Goal: Ask a question: Seek information or help from site administrators or community

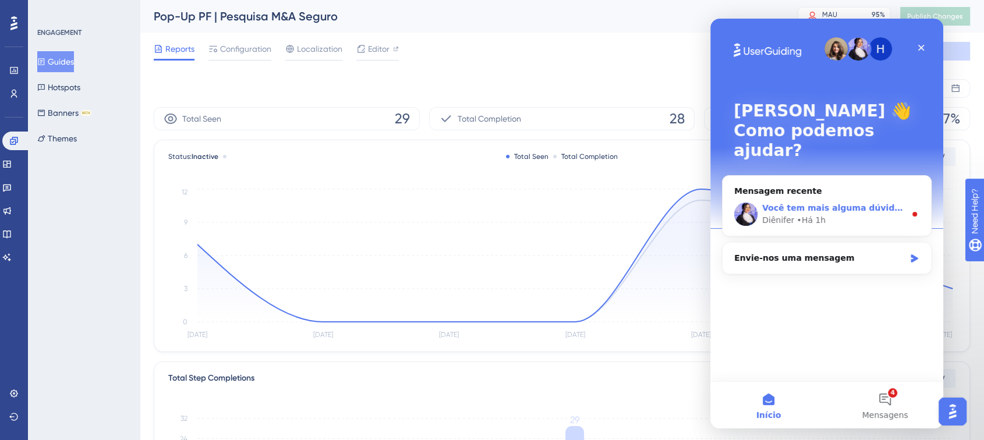
click at [807, 210] on div "Você tem mais alguma dúvida pra mim? 😊 Diênifer • Há 1h" at bounding box center [827, 214] width 209 height 43
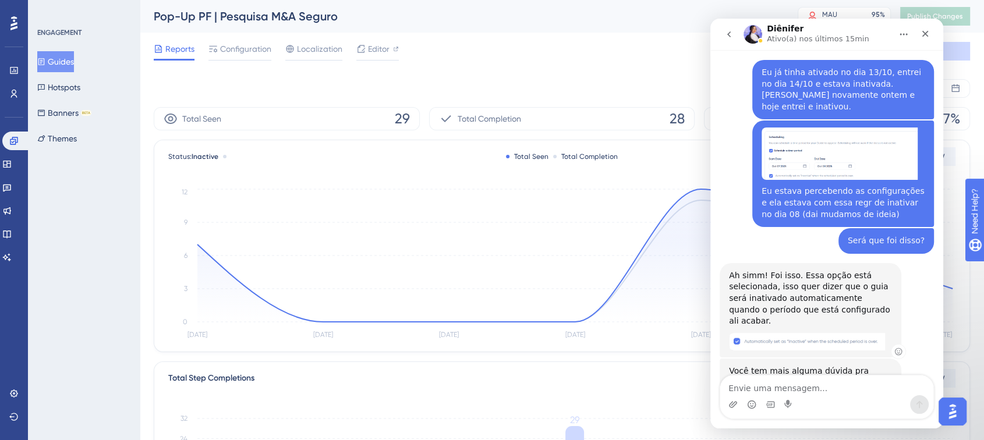
scroll to position [284, 0]
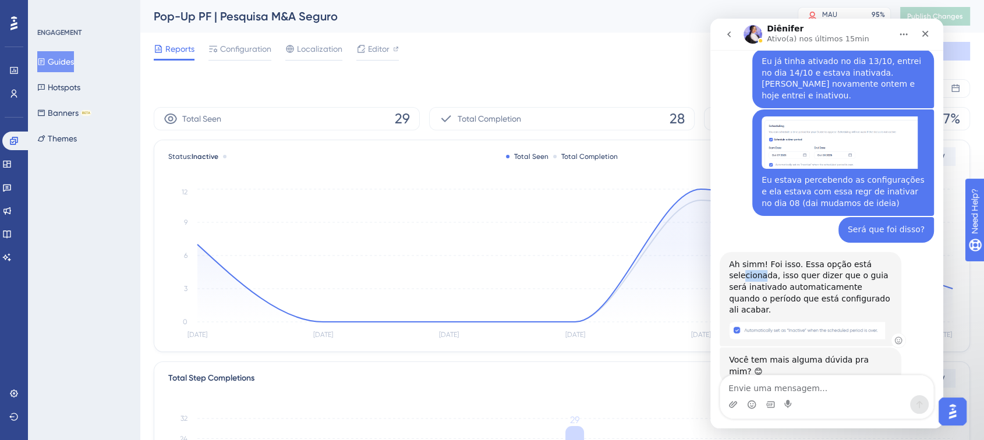
drag, startPoint x: 743, startPoint y: 264, endPoint x: 770, endPoint y: 263, distance: 26.8
click at [765, 263] on div "Ah simm! Foi isso. Essa opção está selecionada, isso quer dizer que o guia será…" at bounding box center [810, 287] width 163 height 57
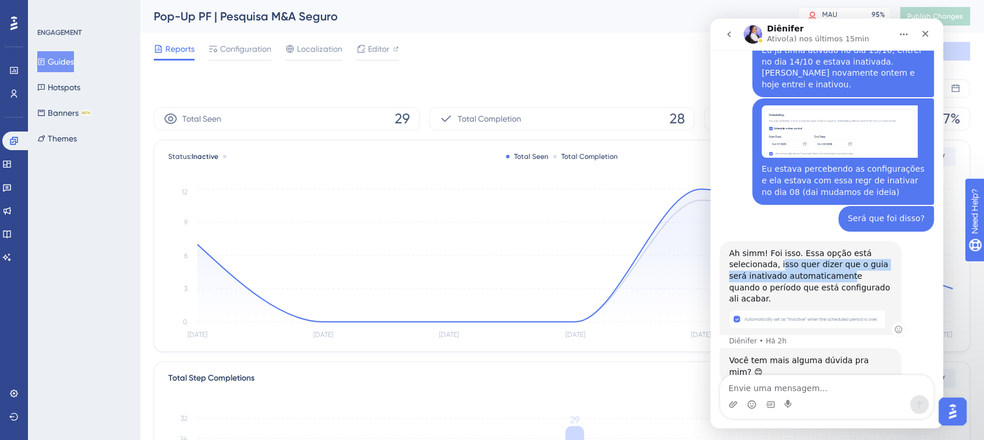
drag, startPoint x: 782, startPoint y: 262, endPoint x: 824, endPoint y: 267, distance: 42.2
click at [826, 266] on div "Ah simm! Foi isso. Essa opção está selecionada, isso quer dizer que o guia será…" at bounding box center [810, 276] width 163 height 57
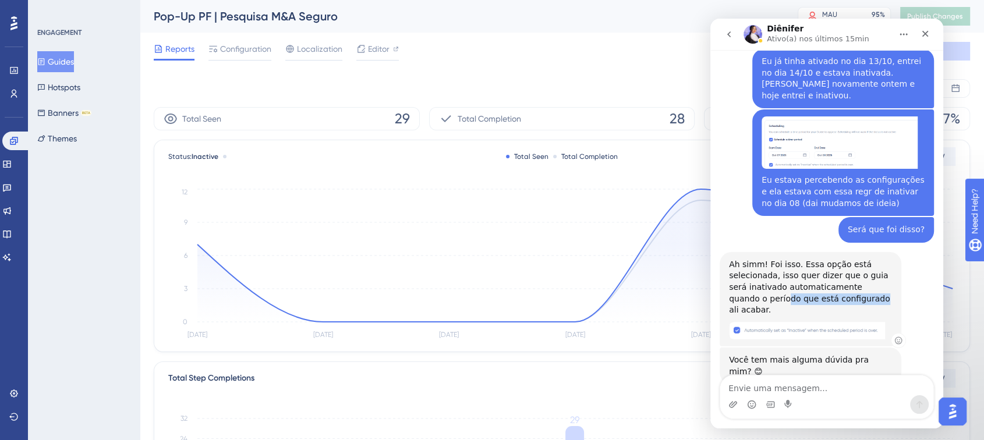
drag, startPoint x: 749, startPoint y: 283, endPoint x: 845, endPoint y: 282, distance: 95.5
click at [841, 282] on div "Ah simm! Foi isso. Essa opção está selecionada, isso quer dizer que o guia será…" at bounding box center [810, 287] width 163 height 57
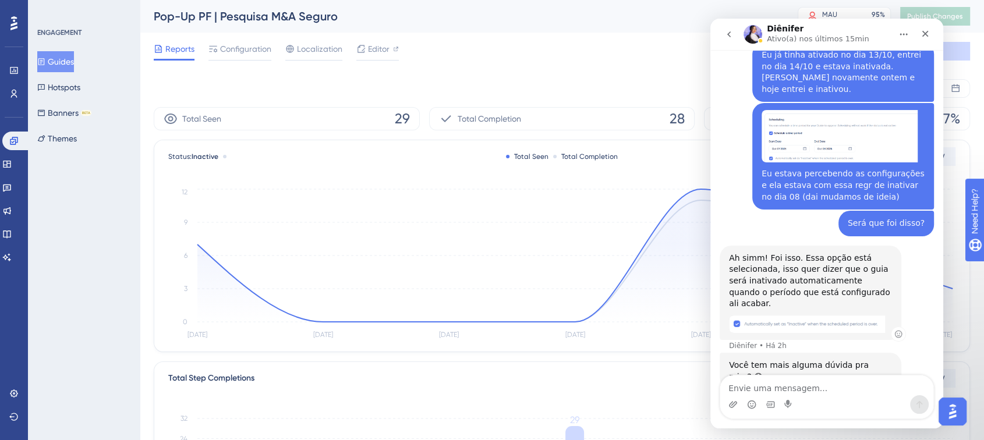
click at [845, 281] on div "Ah simm! Foi isso. Essa opção está selecionada, isso quer dizer que o guia será…" at bounding box center [810, 281] width 163 height 57
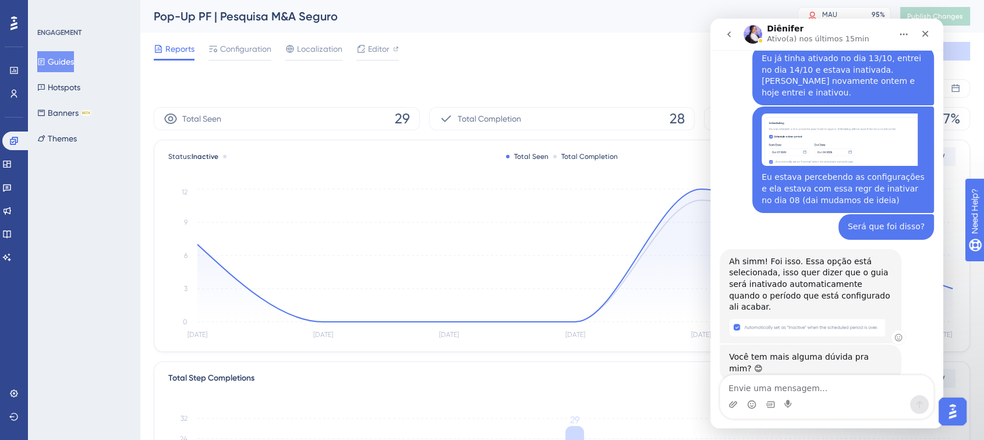
scroll to position [284, 0]
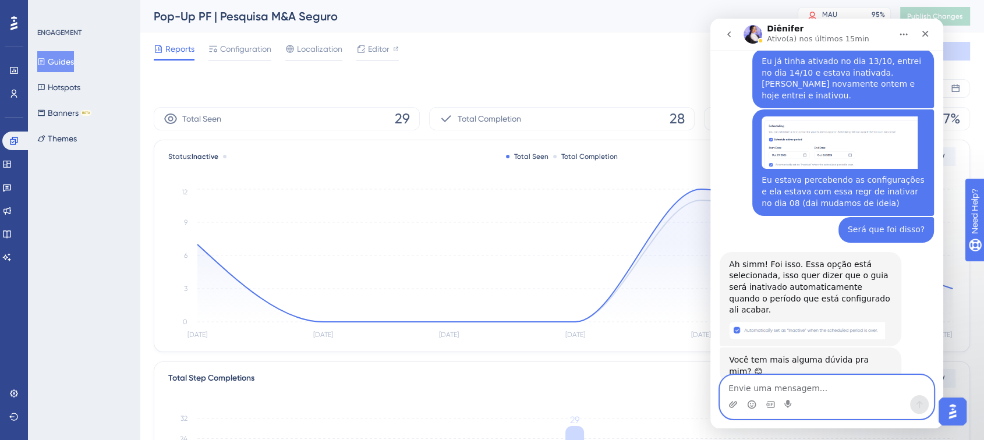
click at [787, 385] on textarea "Envie uma mensagem..." at bounding box center [826, 386] width 213 height 20
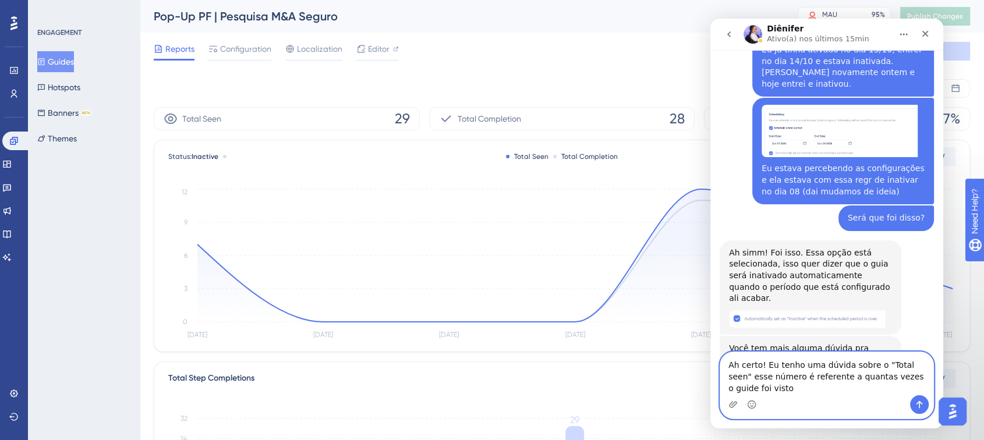
scroll to position [307, 0]
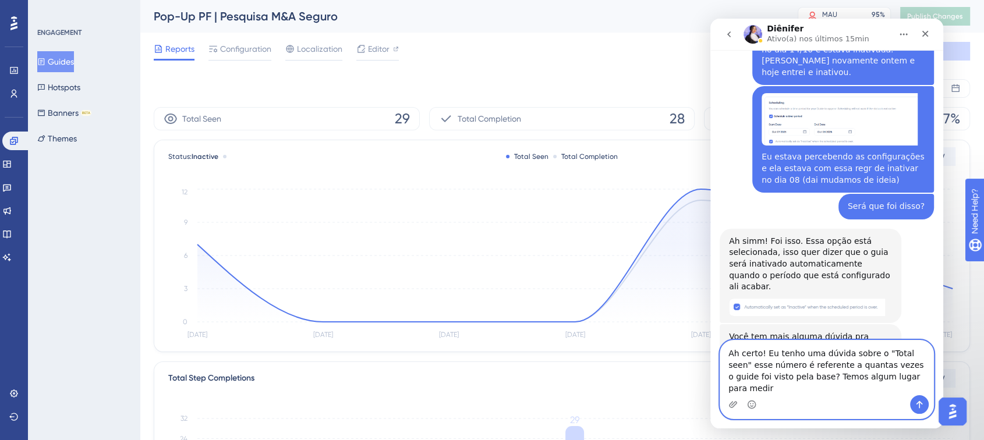
drag, startPoint x: 740, startPoint y: 380, endPoint x: 891, endPoint y: 380, distance: 150.9
click at [889, 381] on textarea "Ah certo! Eu tenho uma dúvida sobre o "Total seen" esse número é referente a qu…" at bounding box center [826, 368] width 213 height 55
click at [891, 380] on textarea "Ah certo! Eu tenho uma dúvida sobre o "Total seen" esse número é referente a qu…" at bounding box center [826, 368] width 213 height 55
drag, startPoint x: 744, startPoint y: 387, endPoint x: 785, endPoint y: 387, distance: 40.8
click at [785, 387] on textarea "Ah certo! Eu tenho uma dúvida sobre o "Total seen" esse número é referente a qu…" at bounding box center [826, 368] width 213 height 55
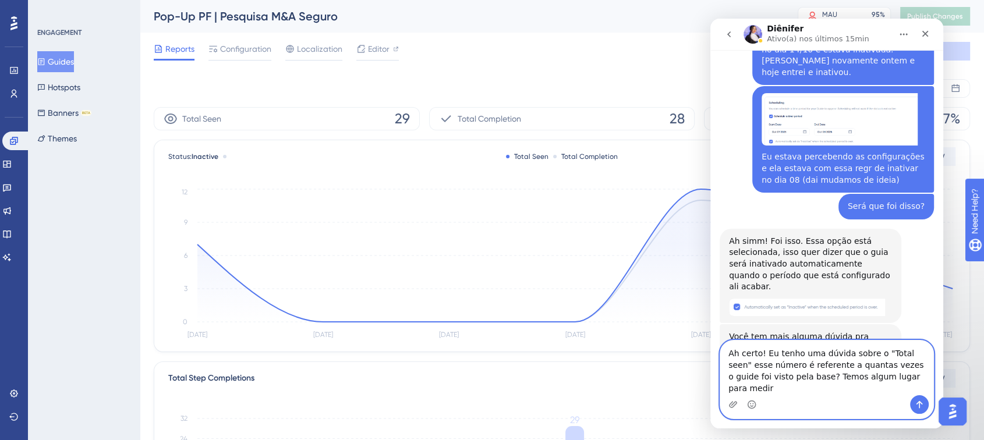
drag, startPoint x: 796, startPoint y: 387, endPoint x: 913, endPoint y: 393, distance: 117.2
click at [871, 387] on textarea "Ah certo! Eu tenho uma dúvida sobre o "Total seen" esse número é referente a qu…" at bounding box center [826, 368] width 213 height 55
click at [920, 393] on textarea "Ah certo! Eu tenho uma dúvida sobre o "Total seen" esse número é referente a qu…" at bounding box center [826, 368] width 213 height 55
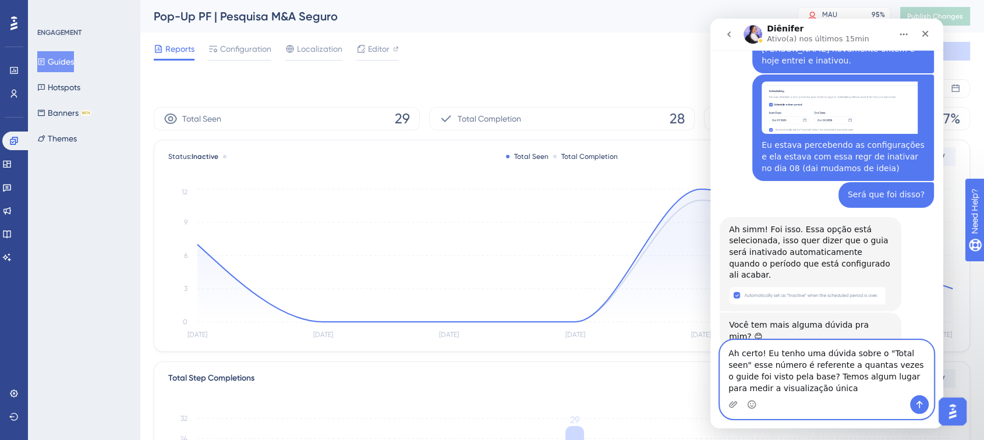
type textarea "Ah certo! Eu tenho uma dúvida sobre o "Total seen" esse número é referente a qu…"
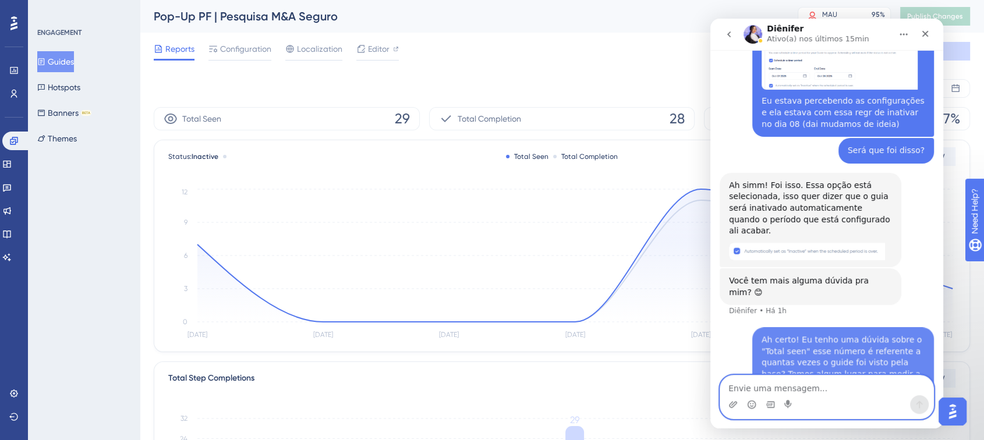
scroll to position [363, 0]
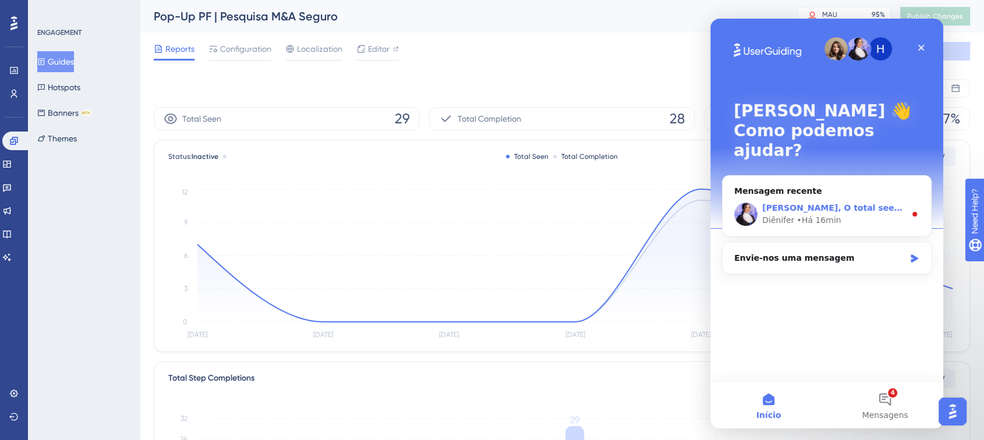
click at [840, 214] on div "Diênifer • Há 16min" at bounding box center [833, 220] width 143 height 12
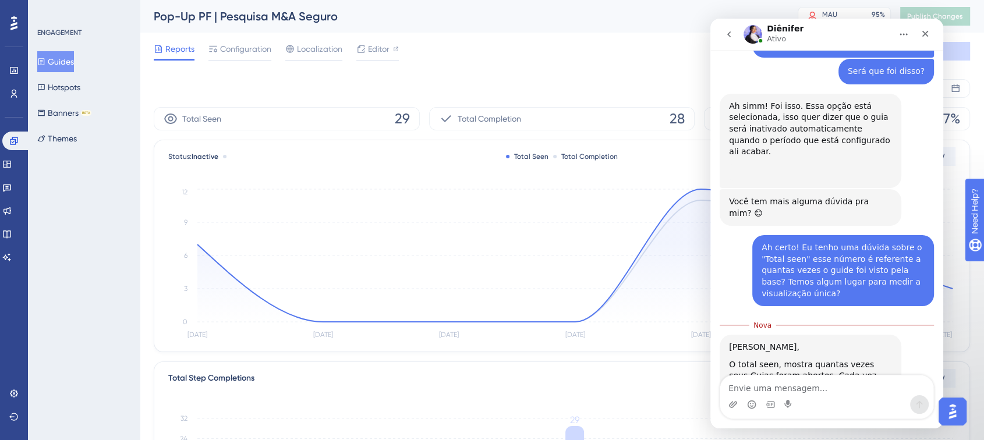
scroll to position [498, 0]
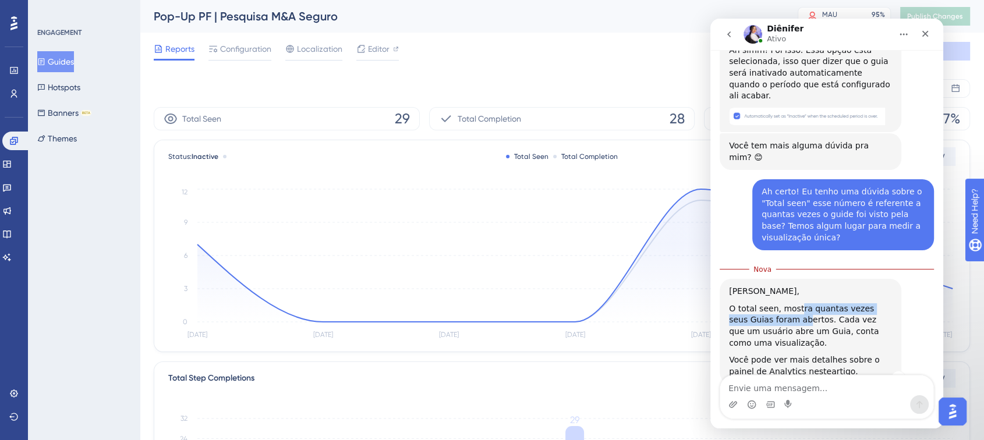
drag, startPoint x: 794, startPoint y: 277, endPoint x: 783, endPoint y: 285, distance: 13.7
click at [783, 303] on div "O total seen, mostra quantas vezes seus Guias foram abertos. Cada vez que um us…" at bounding box center [810, 325] width 163 height 45
drag, startPoint x: 804, startPoint y: 288, endPoint x: 800, endPoint y: 298, distance: 10.5
click at [800, 303] on div "O total seen, mostra quantas vezes seus Guias foram abertos. Cada vez que um us…" at bounding box center [810, 325] width 163 height 45
drag, startPoint x: 814, startPoint y: 298, endPoint x: 786, endPoint y: 310, distance: 30.5
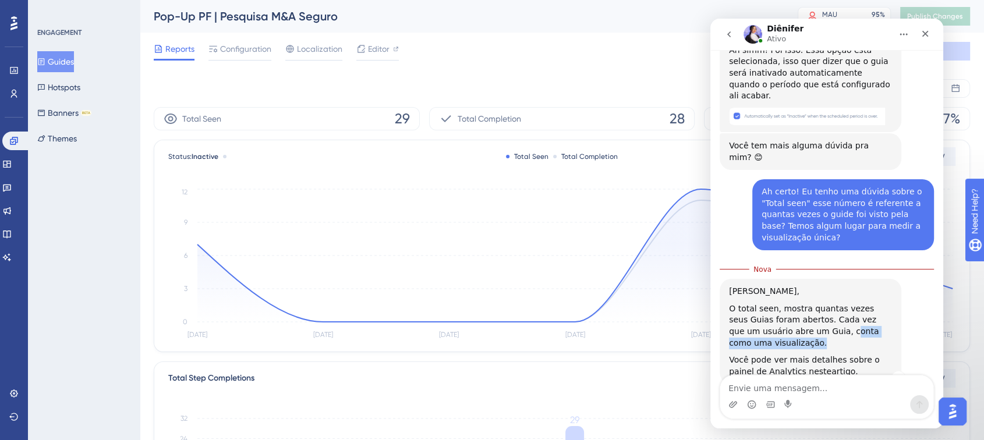
click at [790, 308] on div "O total seen, mostra quantas vezes seus Guias foram abertos. Cada vez que um us…" at bounding box center [810, 325] width 163 height 45
drag, startPoint x: 746, startPoint y: 324, endPoint x: 863, endPoint y: 326, distance: 117.7
click at [866, 355] on div "Você pode ver mais detalhes sobre o painel de Analytics neste artigo ." at bounding box center [810, 366] width 163 height 23
click at [770, 355] on div "Você pode ver mais detalhes sobre o painel de Analytics neste artigo ." at bounding box center [810, 366] width 163 height 23
click at [772, 355] on div "Você pode ver mais detalhes sobre o painel de Analytics neste artigo ." at bounding box center [810, 366] width 163 height 23
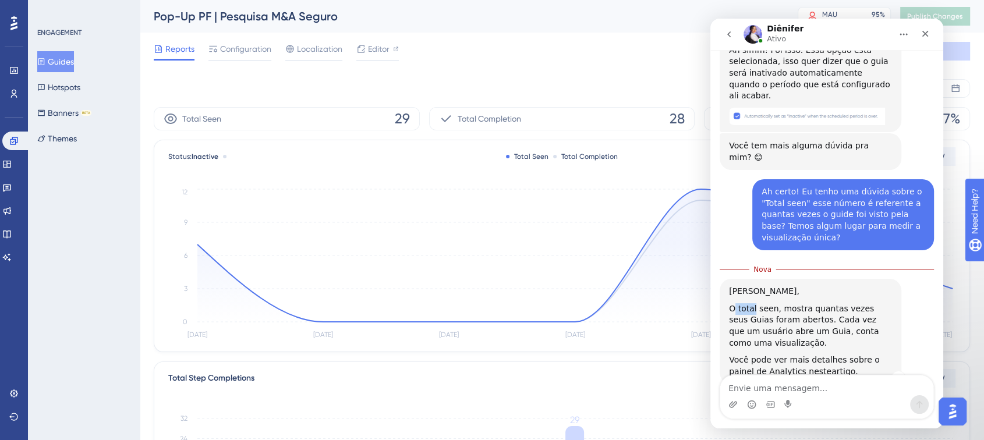
drag, startPoint x: 733, startPoint y: 274, endPoint x: 759, endPoint y: 274, distance: 26.2
click at [754, 303] on div "O total seen, mostra quantas vezes seus Guias foram abertos. Cada vez que um us…" at bounding box center [810, 325] width 163 height 45
drag, startPoint x: 783, startPoint y: 274, endPoint x: 814, endPoint y: 288, distance: 34.1
click at [803, 303] on div "O total seen, mostra quantas vezes seus Guias foram abertos. Cada vez que um us…" at bounding box center [810, 325] width 163 height 45
drag, startPoint x: 809, startPoint y: 287, endPoint x: 801, endPoint y: 298, distance: 13.3
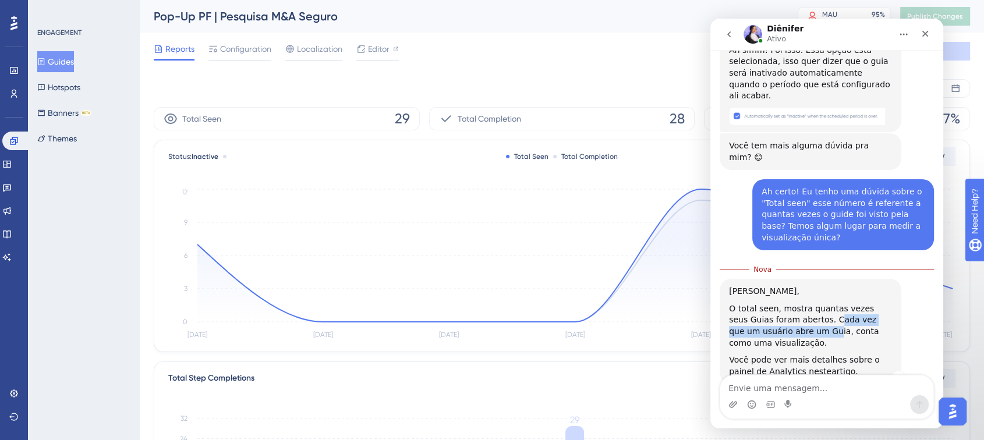
click at [801, 303] on div "O total seen, mostra quantas vezes seus Guias foram abertos. Cada vez que um us…" at bounding box center [810, 325] width 163 height 45
drag, startPoint x: 824, startPoint y: 299, endPoint x: 752, endPoint y: 326, distance: 75.9
click at [779, 307] on div "O total seen, mostra quantas vezes seus Guias foram abertos. Cada vez que um us…" at bounding box center [810, 325] width 163 height 45
drag, startPoint x: 779, startPoint y: 327, endPoint x: 867, endPoint y: 330, distance: 88.6
click at [867, 355] on div "Você pode ver mais detalhes sobre o painel de Analytics neste artigo ." at bounding box center [810, 366] width 163 height 23
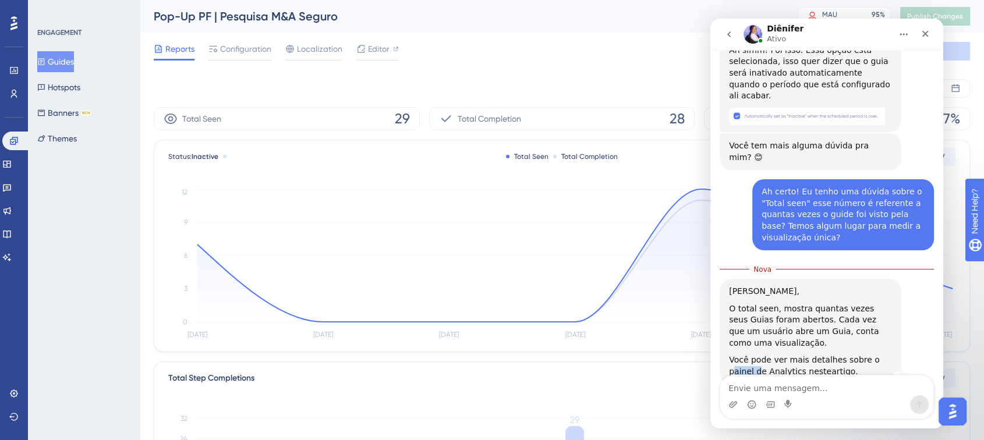
click at [872, 355] on div "Você pode ver mais detalhes sobre o painel de Analytics neste artigo ." at bounding box center [810, 366] width 163 height 23
click at [776, 391] on textarea "Envie uma mensagem..." at bounding box center [826, 386] width 213 height 20
click at [832, 367] on link "artigo" at bounding box center [844, 371] width 24 height 9
click at [776, 383] on textarea "Envie uma mensagem..." at bounding box center [826, 386] width 213 height 20
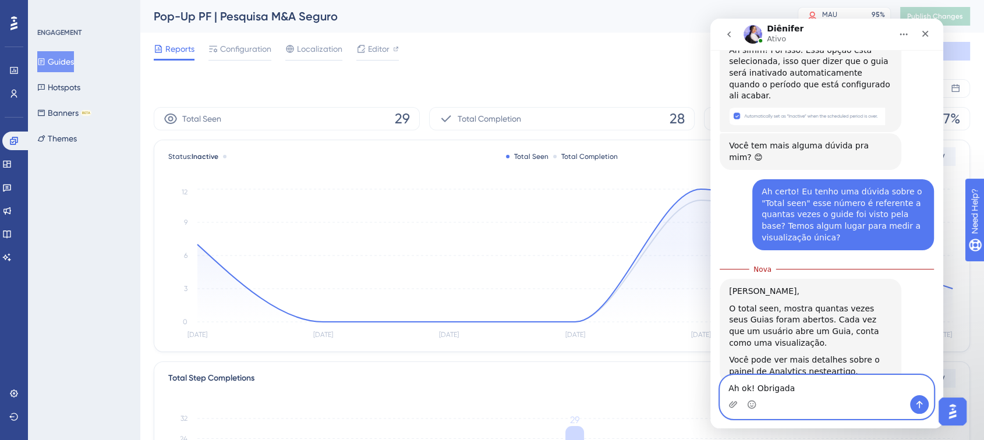
type textarea "Ah ok! Obrigada"
click at [924, 407] on button "Enviar mensagem…" at bounding box center [919, 404] width 19 height 19
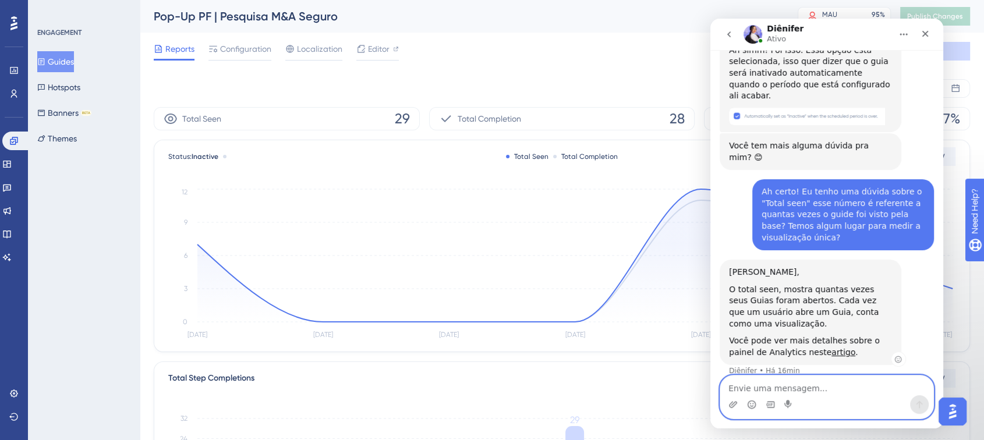
scroll to position [513, 0]
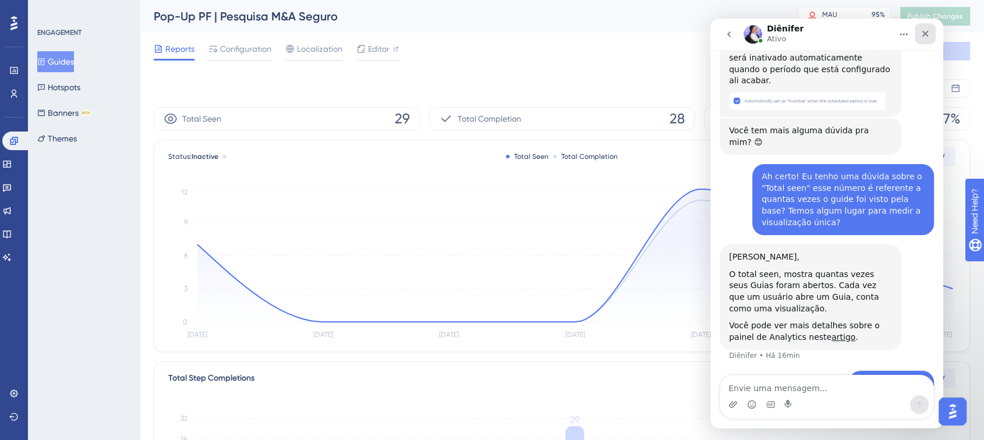
click at [923, 38] on div "Fechar" at bounding box center [925, 33] width 21 height 21
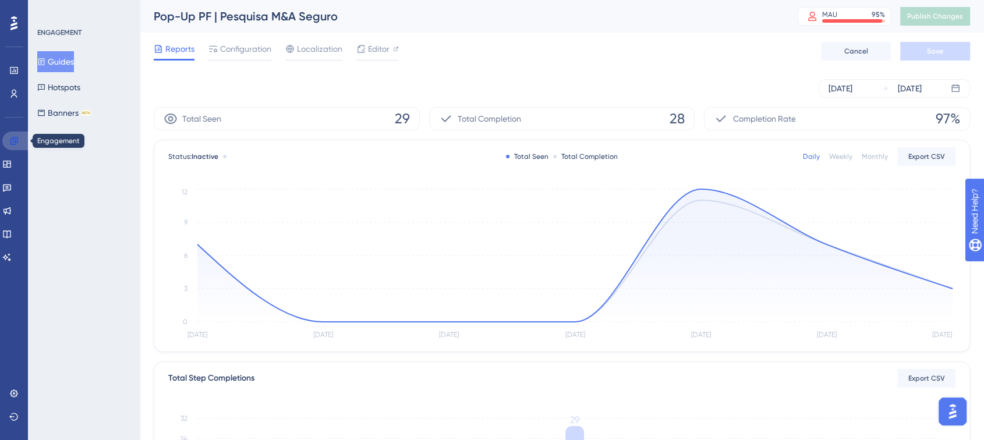
click at [16, 142] on icon at bounding box center [14, 141] width 8 height 8
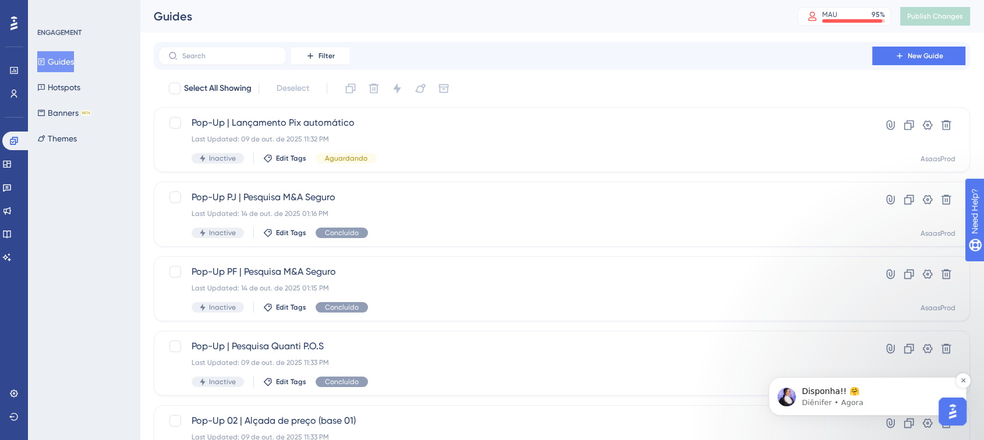
click at [819, 398] on p "Diênifer • Agora" at bounding box center [877, 403] width 150 height 10
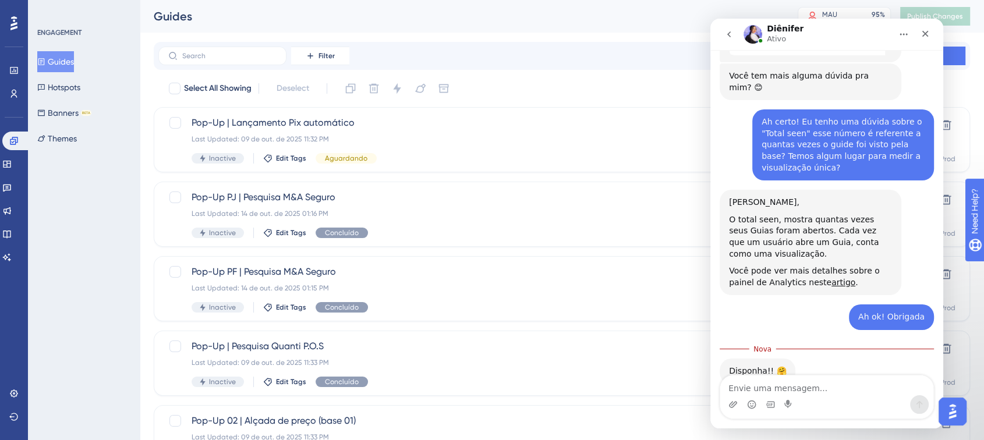
scroll to position [567, 0]
click at [918, 36] on div "Fechar" at bounding box center [925, 33] width 21 height 21
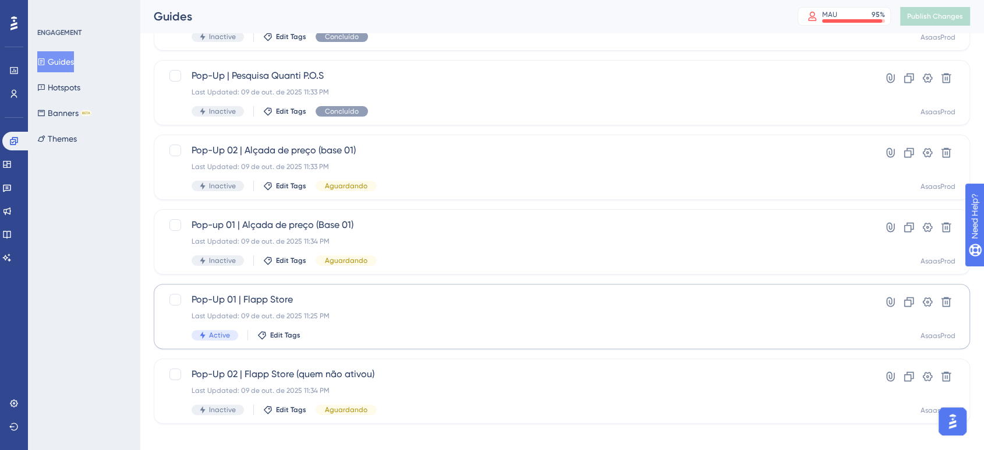
scroll to position [281, 0]
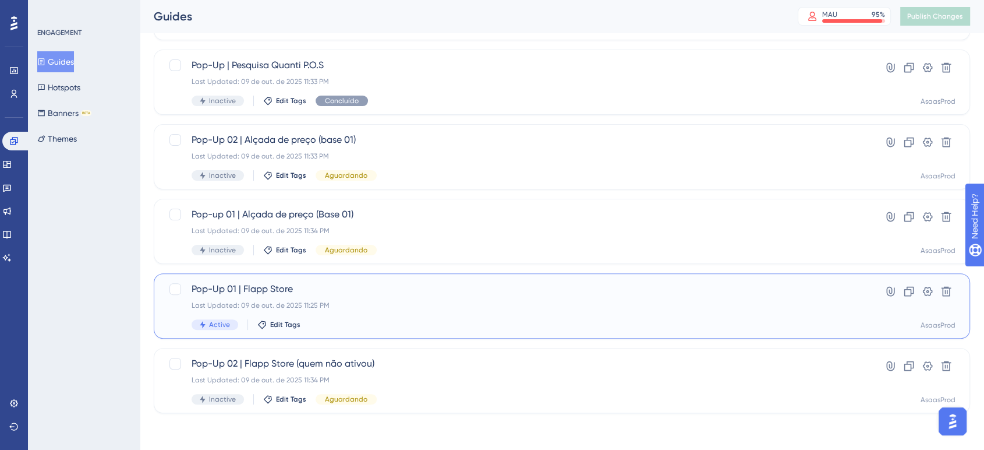
click at [378, 314] on div "Pop-Up 01 | Flapp Store Last Updated: 09 de out. de 2025 11:25 PM Active Edit T…" at bounding box center [516, 306] width 648 height 48
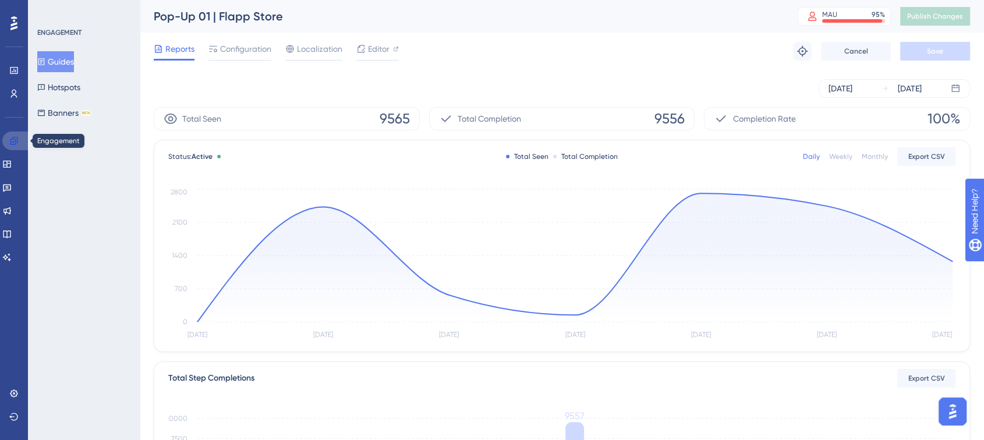
click at [14, 143] on icon at bounding box center [13, 140] width 9 height 9
